Goal: Information Seeking & Learning: Learn about a topic

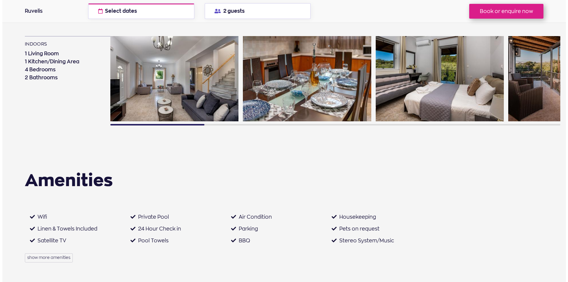
scroll to position [524, 0]
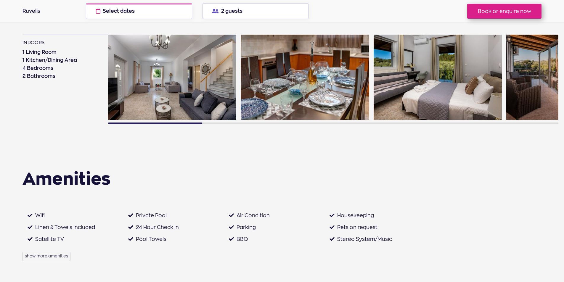
drag, startPoint x: 349, startPoint y: 98, endPoint x: 359, endPoint y: 100, distance: 10.2
click at [88, 75] on li "2 Bathrooms" at bounding box center [59, 76] width 75 height 8
click at [143, 66] on img at bounding box center [172, 78] width 128 height 86
